Goal: Task Accomplishment & Management: Use online tool/utility

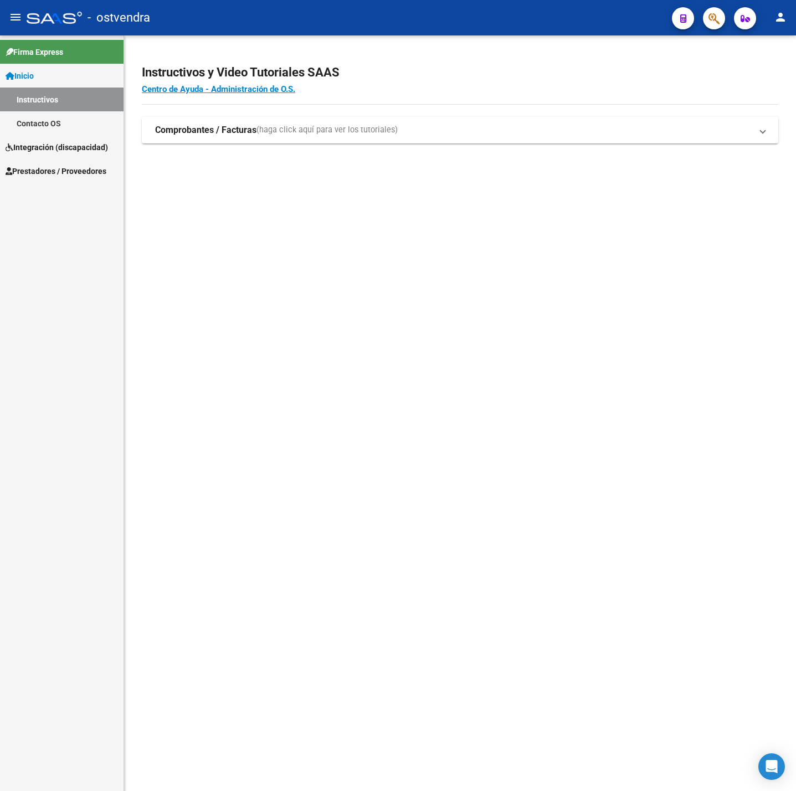
click at [103, 146] on span "Integración (discapacidad)" at bounding box center [57, 147] width 102 height 12
click at [79, 184] on link "Prestadores / Proveedores" at bounding box center [61, 195] width 123 height 24
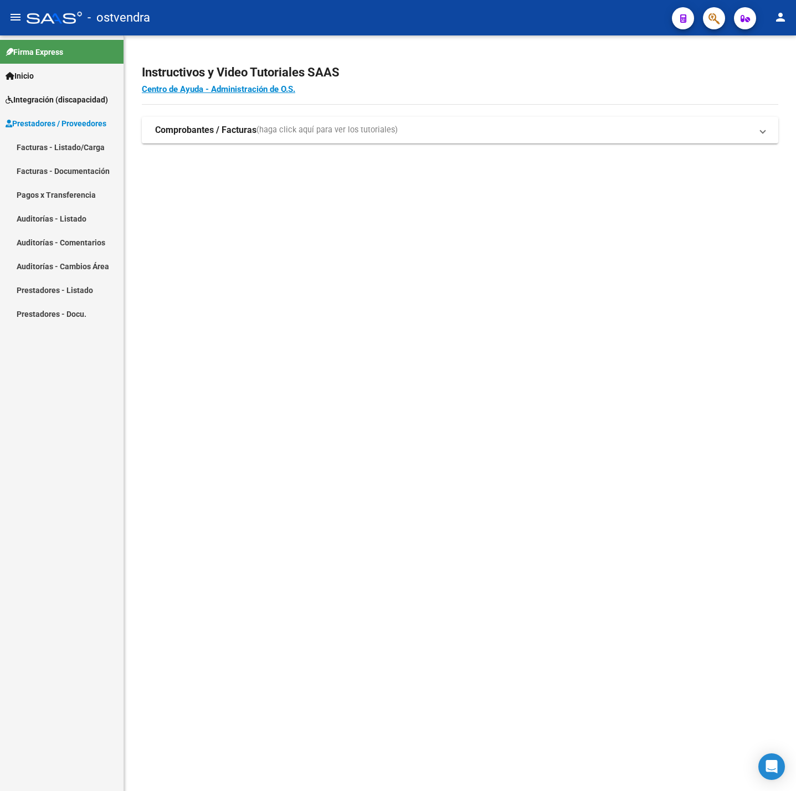
click at [75, 150] on link "Facturas - Listado/Carga" at bounding box center [61, 147] width 123 height 24
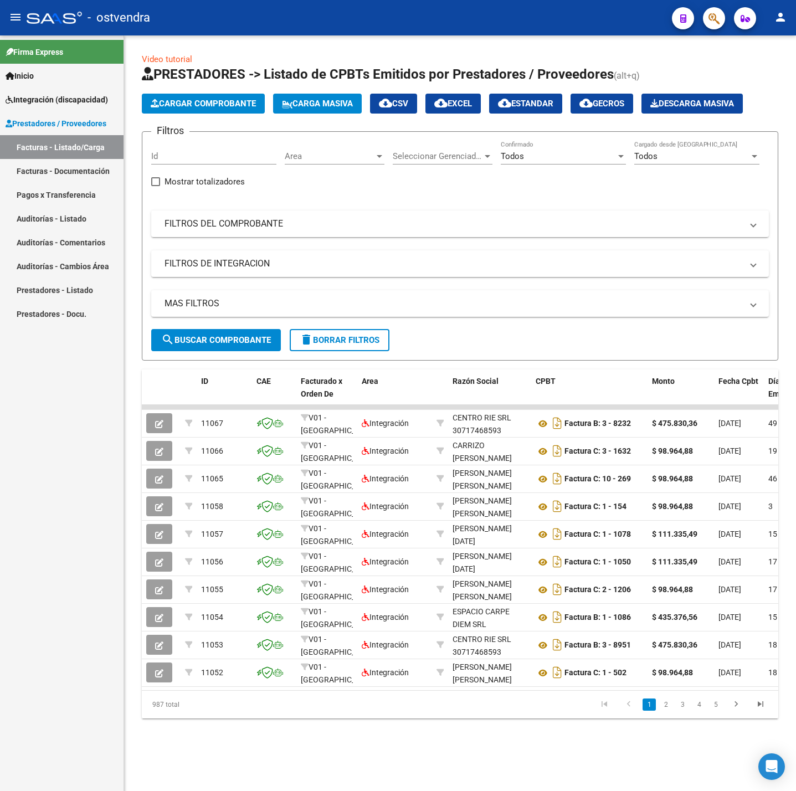
click at [354, 336] on span "delete Borrar Filtros" at bounding box center [340, 340] width 80 height 10
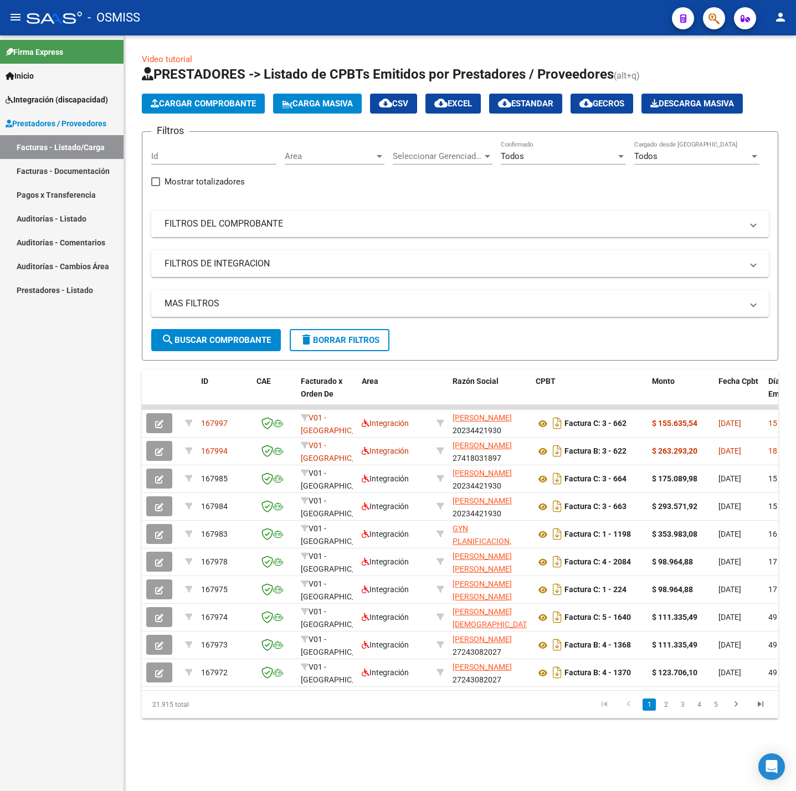
click at [279, 233] on mat-expansion-panel-header "FILTROS DEL COMPROBANTE" at bounding box center [459, 223] width 617 height 27
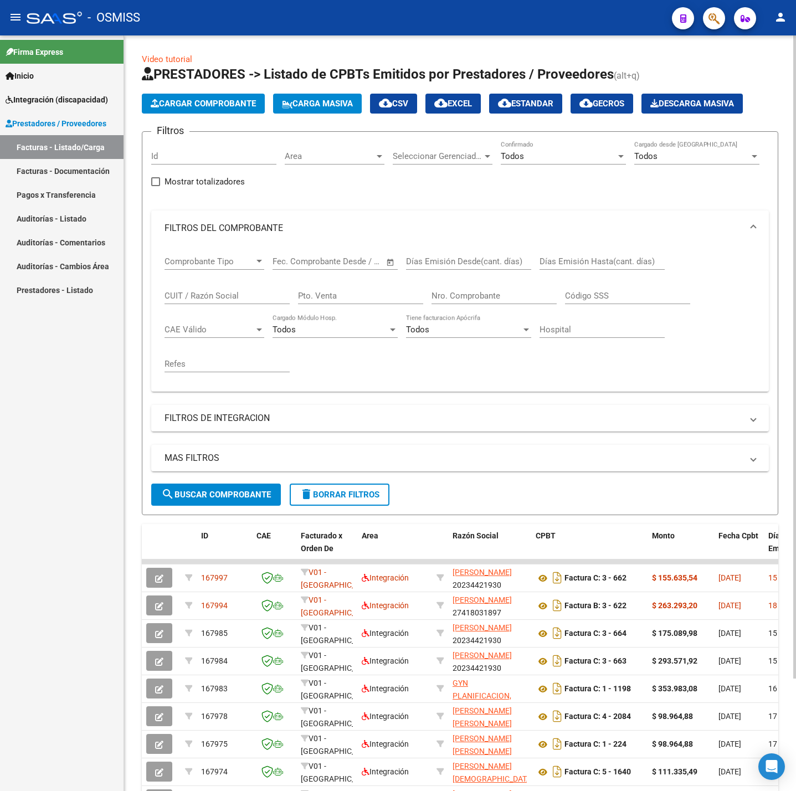
click at [241, 294] on input "CUIT / Razón Social" at bounding box center [226, 296] width 125 height 10
paste input "27397072016"
type input "27397072016"
click at [219, 498] on span "search Buscar Comprobante" at bounding box center [216, 495] width 110 height 10
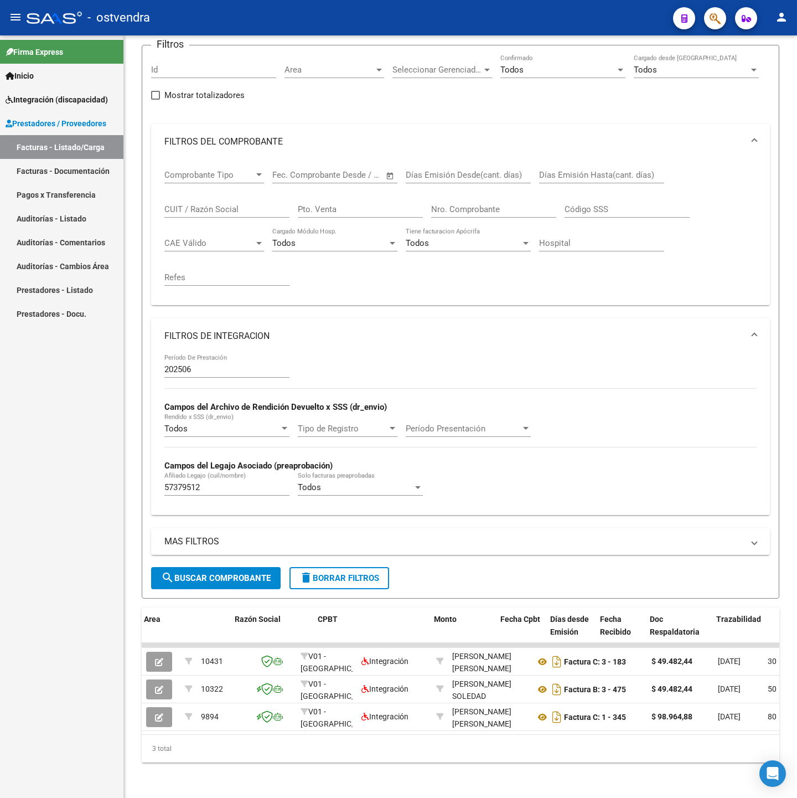
scroll to position [0, 218]
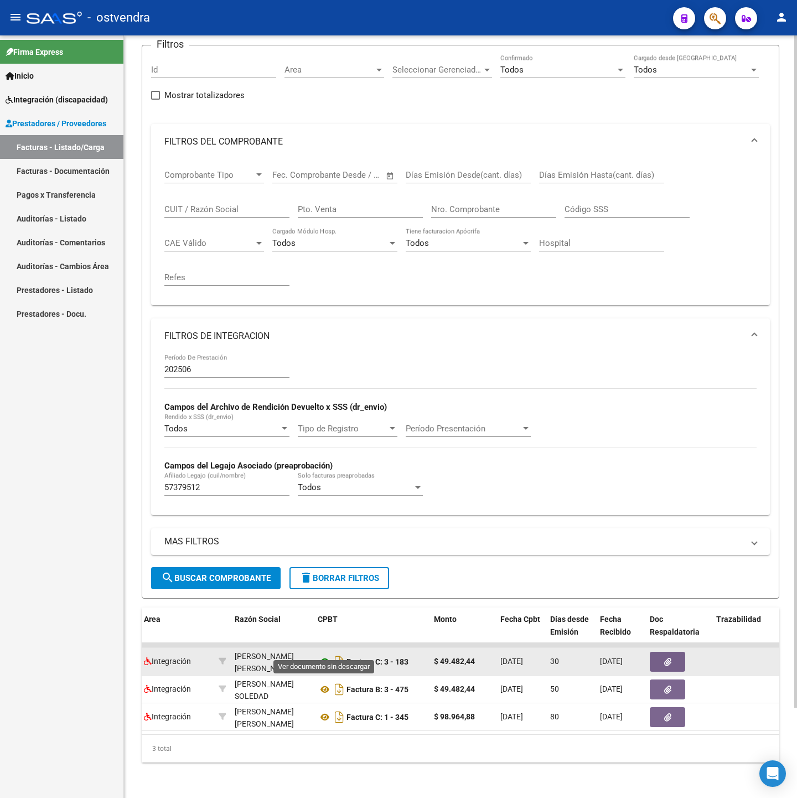
click at [321, 655] on icon at bounding box center [325, 661] width 14 height 13
